Goal: Check status: Check status

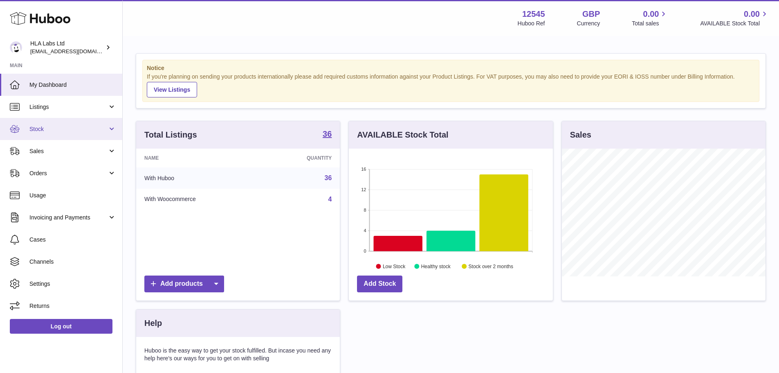
scroll to position [128, 204]
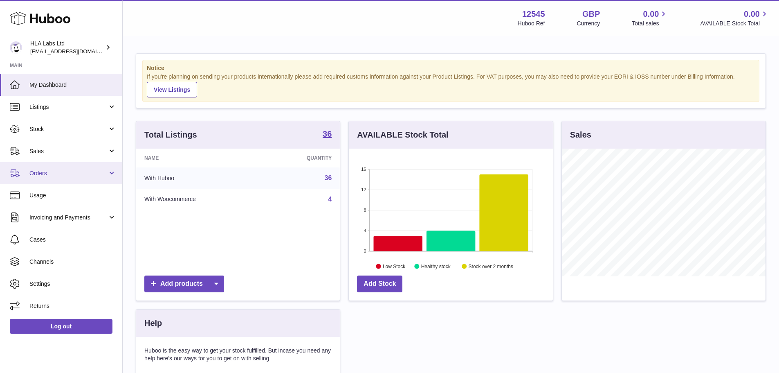
click at [85, 174] on span "Orders" at bounding box center [68, 173] width 78 height 8
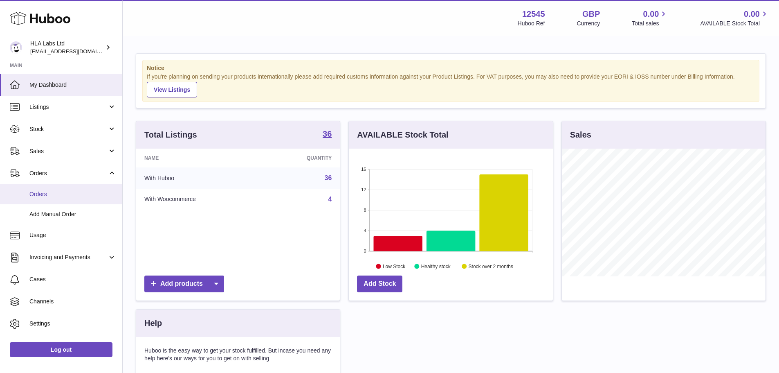
click at [85, 194] on span "Orders" at bounding box center [72, 194] width 87 height 8
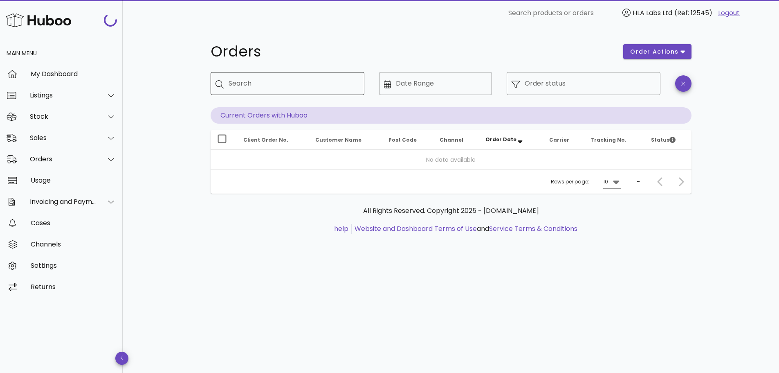
click at [263, 82] on input "Search" at bounding box center [293, 83] width 129 height 13
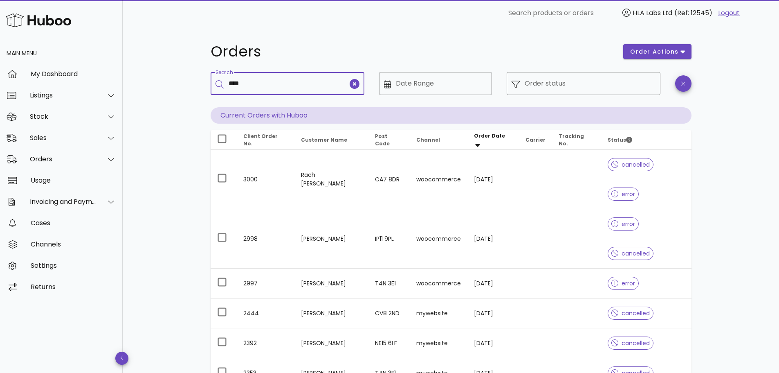
type input "****"
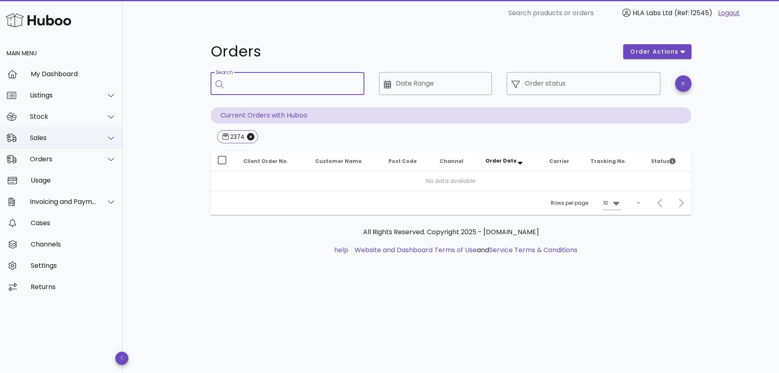
click at [56, 137] on div "Sales" at bounding box center [63, 138] width 67 height 8
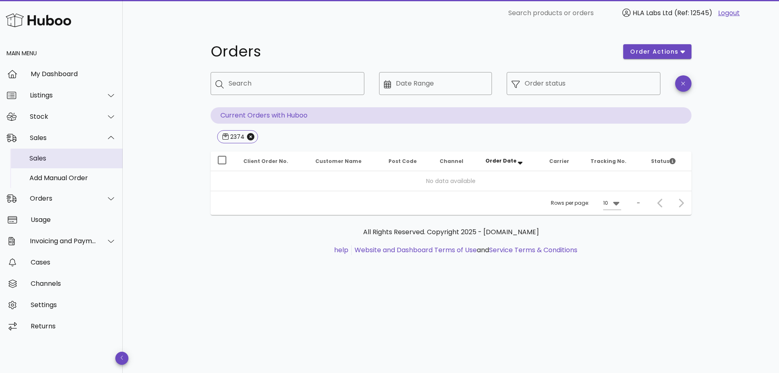
click at [61, 156] on div "Sales" at bounding box center [72, 158] width 87 height 8
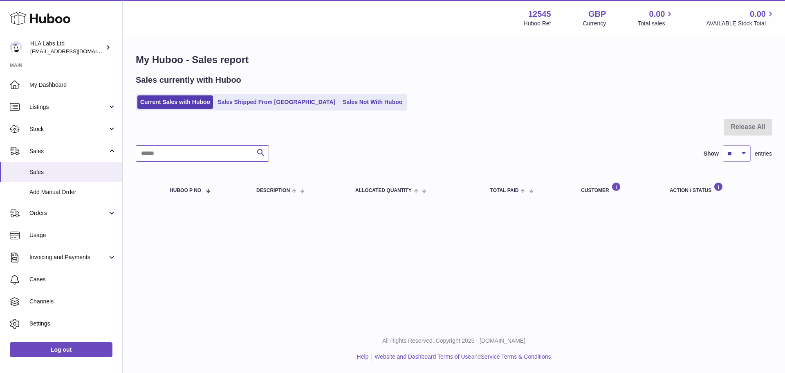
click at [222, 152] on input "text" at bounding box center [202, 153] width 133 height 16
type input "****"
click at [258, 100] on link "Sales Shipped From [GEOGRAPHIC_DATA]" at bounding box center [277, 101] width 124 height 13
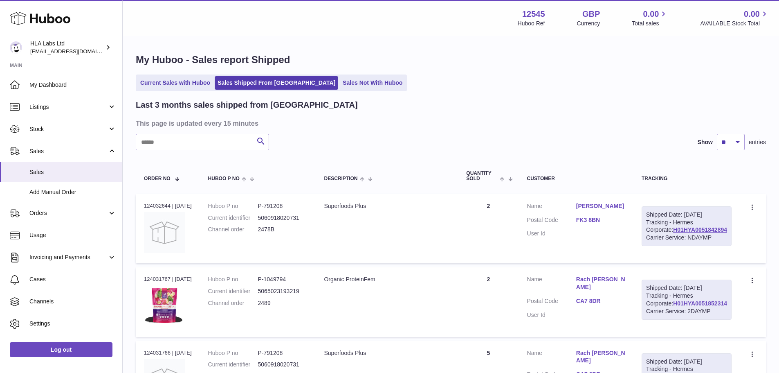
click at [211, 144] on input "text" at bounding box center [202, 142] width 133 height 16
type input "****"
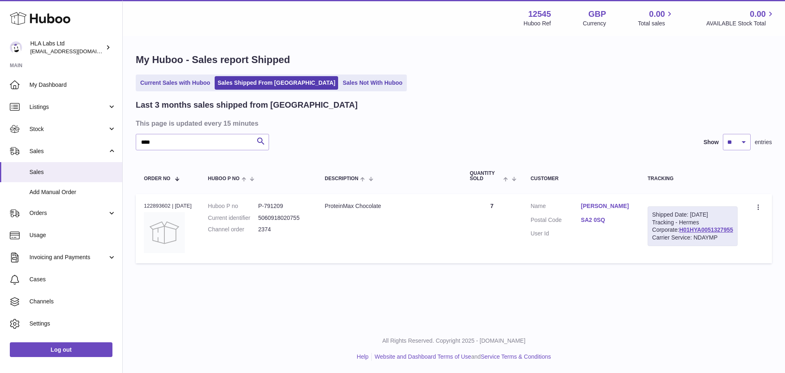
click at [606, 224] on link "SA2 0SQ" at bounding box center [606, 220] width 50 height 8
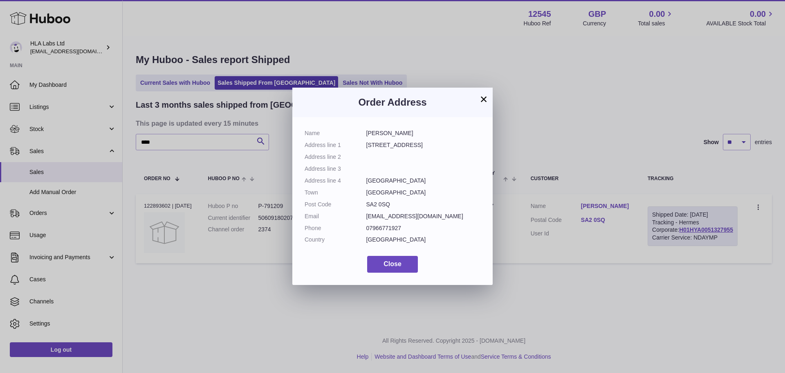
drag, startPoint x: 393, startPoint y: 204, endPoint x: 355, endPoint y: 205, distance: 38.5
click at [356, 205] on dl "Name [PERSON_NAME] Address line [STREET_ADDRESS] Address line 2 Address line 3 …" at bounding box center [393, 188] width 176 height 118
copy dl "SA2 0SQ"
